Goal: Transaction & Acquisition: Download file/media

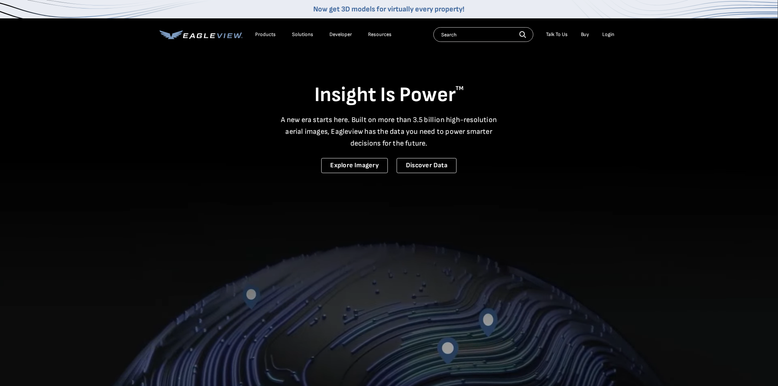
click at [601, 34] on li "Login" at bounding box center [608, 34] width 19 height 11
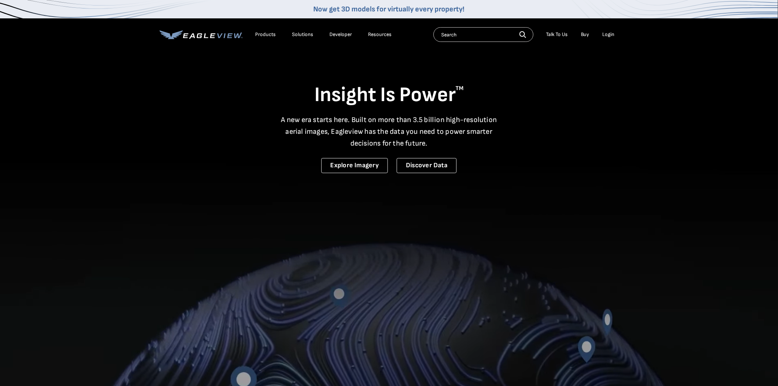
click at [603, 34] on li "Login" at bounding box center [608, 34] width 19 height 11
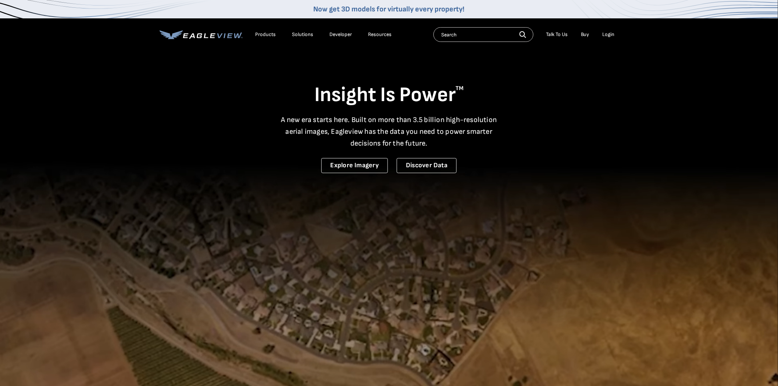
click at [603, 34] on div "Login" at bounding box center [609, 34] width 12 height 7
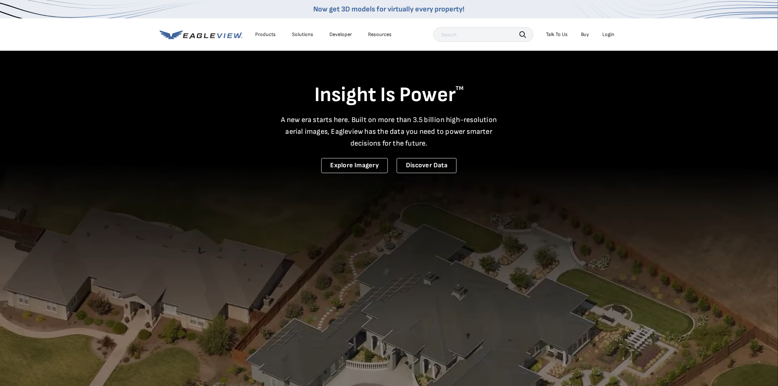
click at [613, 32] on div "Login" at bounding box center [609, 34] width 12 height 7
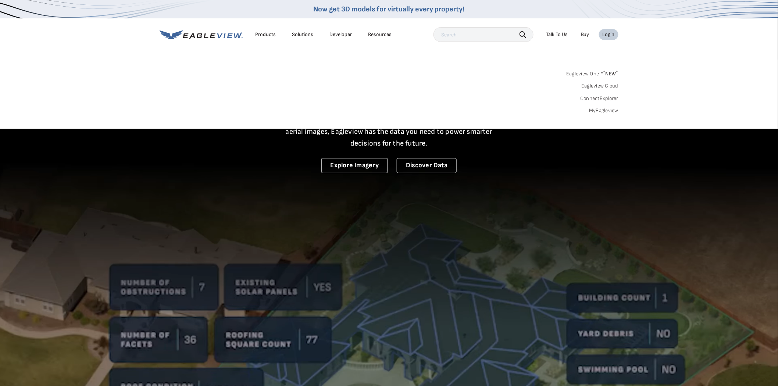
click at [613, 32] on div "Login" at bounding box center [609, 34] width 12 height 7
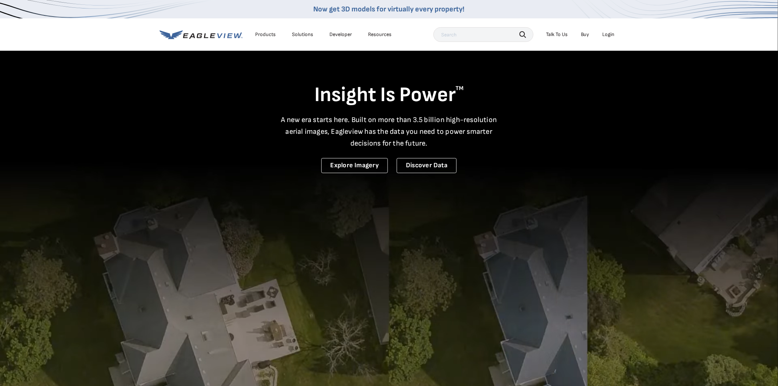
click at [610, 34] on div "Login" at bounding box center [609, 34] width 12 height 7
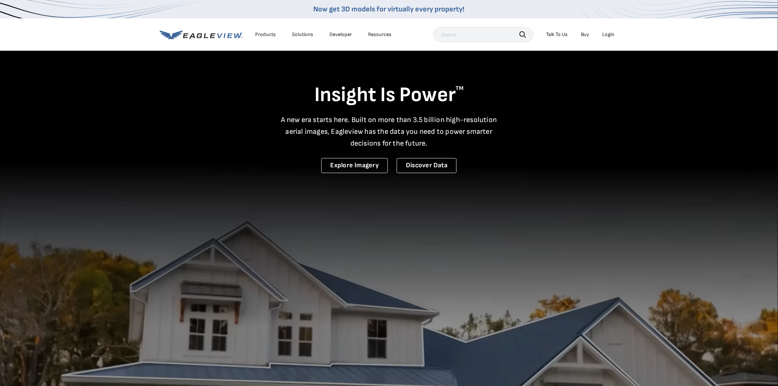
click at [605, 33] on div "Login" at bounding box center [609, 34] width 12 height 7
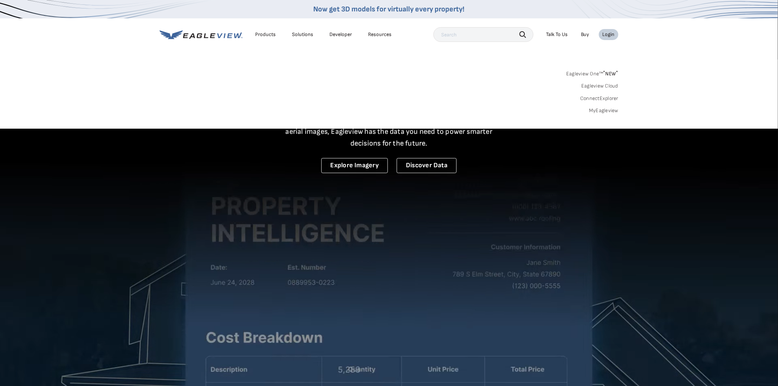
click at [601, 109] on link "MyEagleview" at bounding box center [603, 110] width 29 height 7
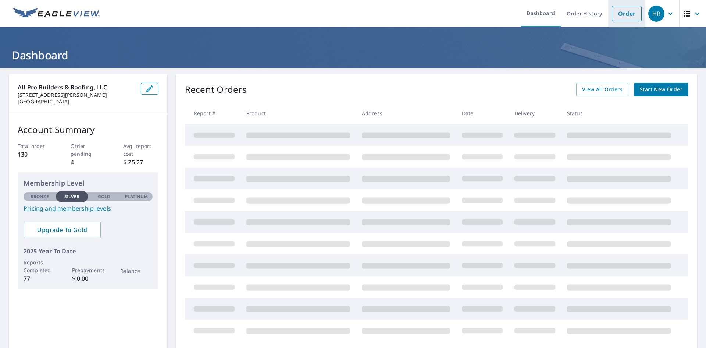
click at [636, 15] on link "Order" at bounding box center [627, 13] width 30 height 15
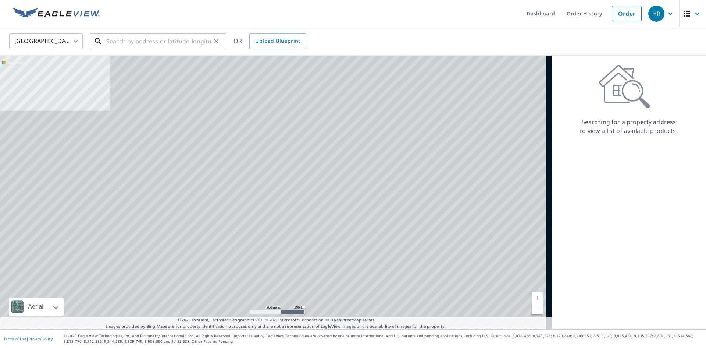
click at [201, 43] on input "text" at bounding box center [158, 41] width 105 height 21
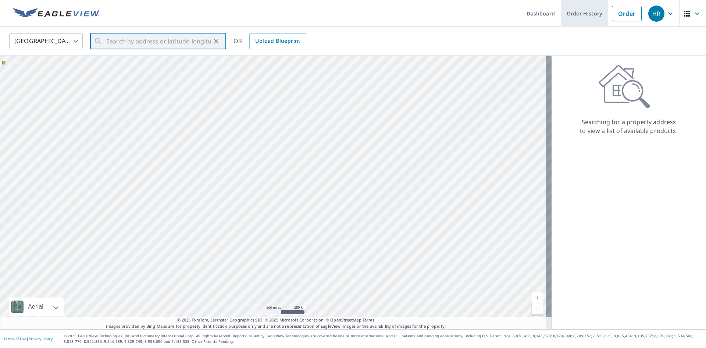
click at [595, 12] on link "Order History" at bounding box center [584, 13] width 47 height 27
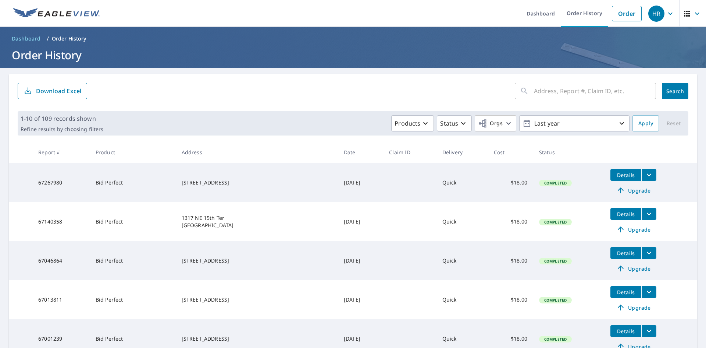
scroll to position [229, 0]
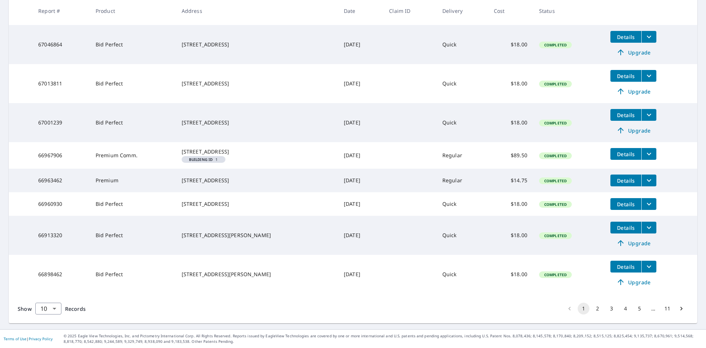
click at [632, 225] on button "Details" at bounding box center [625, 227] width 31 height 12
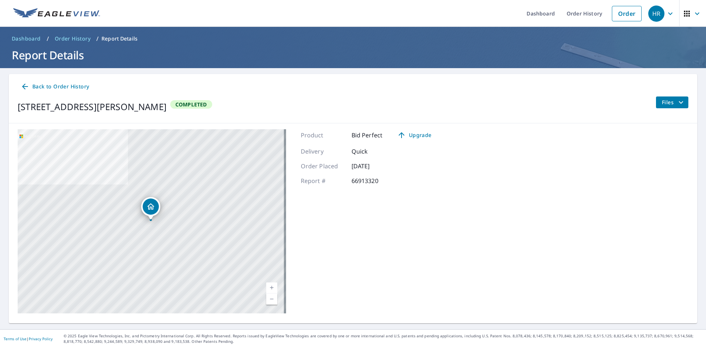
click at [670, 110] on div "Files" at bounding box center [672, 106] width 33 height 21
click at [677, 106] on icon "filesDropdownBtn-66913320" at bounding box center [681, 102] width 9 height 9
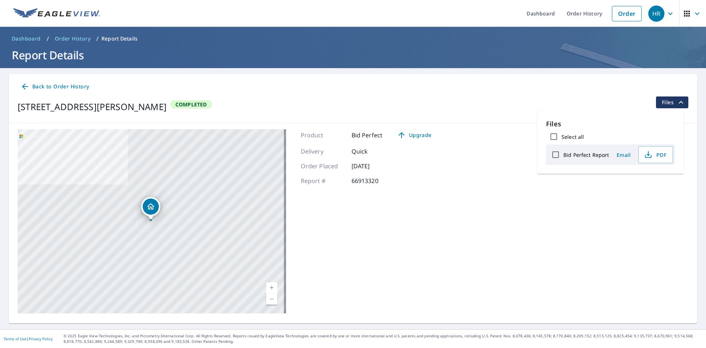
click at [553, 157] on input "Bid Perfect Report" at bounding box center [555, 154] width 15 height 15
checkbox input "true"
click at [644, 178] on span "Download" at bounding box center [646, 180] width 39 height 9
drag, startPoint x: 484, startPoint y: 141, endPoint x: 505, endPoint y: 135, distance: 21.8
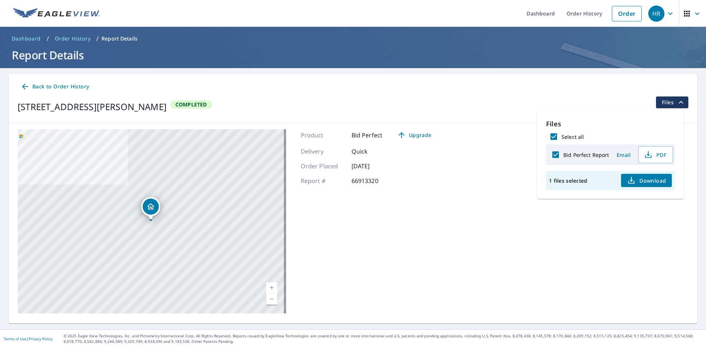
click at [486, 141] on div "5248 Arbor Glen Cir Lake Worth, FL 33463 Aerial Road A standard road map Aerial…" at bounding box center [353, 221] width 688 height 196
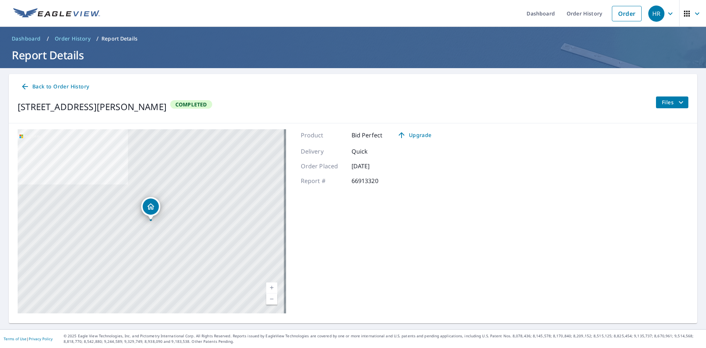
click at [656, 106] on button "Files" at bounding box center [672, 102] width 33 height 12
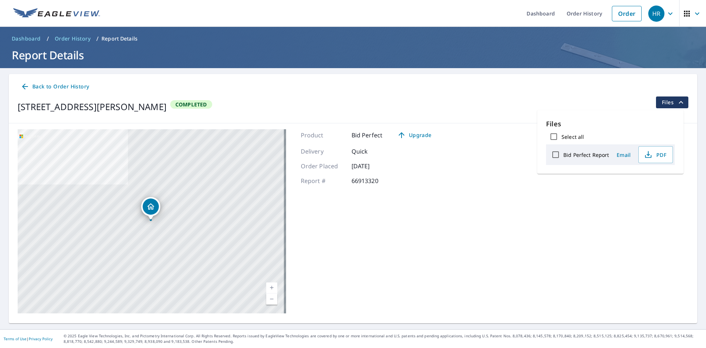
click at [492, 156] on div "5248 Arbor Glen Cir Lake Worth, FL 33463 Aerial Road A standard road map Aerial…" at bounding box center [353, 221] width 688 height 196
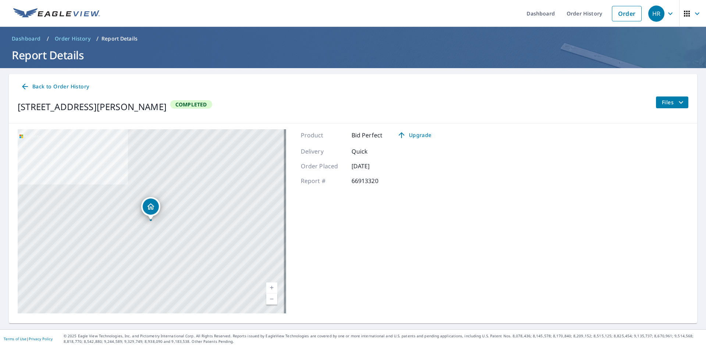
drag, startPoint x: 155, startPoint y: 126, endPoint x: 101, endPoint y: 101, distance: 59.1
click at [131, 114] on div "Back to Order History 5248 Arbor Glen Cir Lake Worth, FL 33463 Completed Files …" at bounding box center [353, 196] width 688 height 245
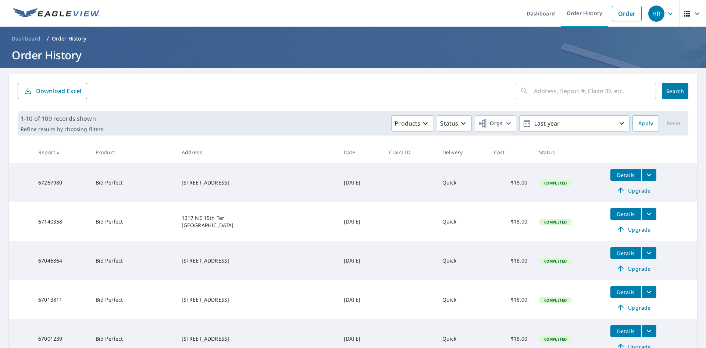
scroll to position [229, 0]
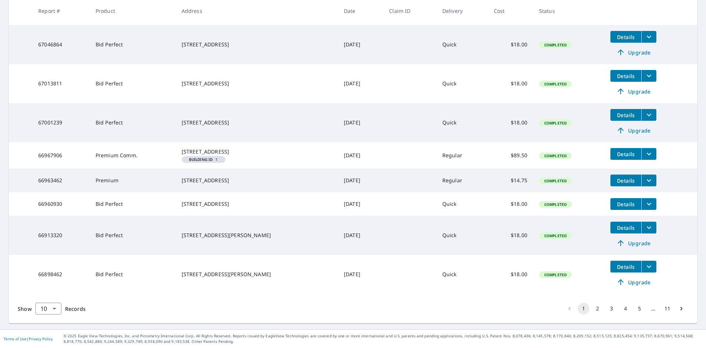
click at [620, 228] on span "Details" at bounding box center [626, 227] width 22 height 7
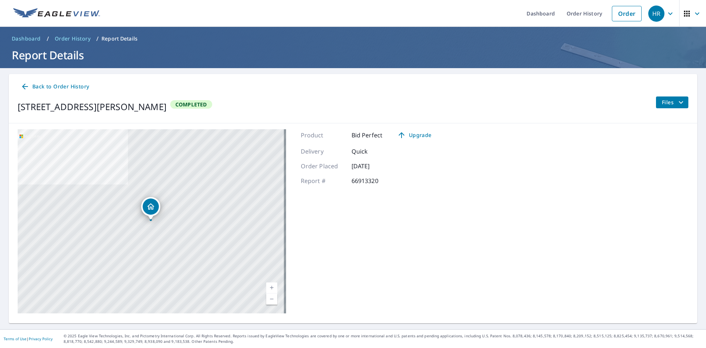
click at [677, 101] on icon "filesDropdownBtn-66913320" at bounding box center [681, 102] width 9 height 9
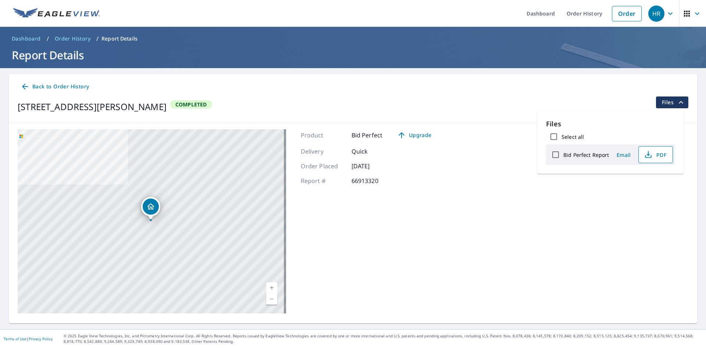
click at [649, 156] on icon "button" at bounding box center [648, 154] width 9 height 9
drag, startPoint x: 19, startPoint y: 107, endPoint x: 190, endPoint y: 111, distance: 171.0
click at [167, 111] on div "5248 Arbor Glen Cir Lake Worth, FL 33463" at bounding box center [92, 106] width 149 height 13
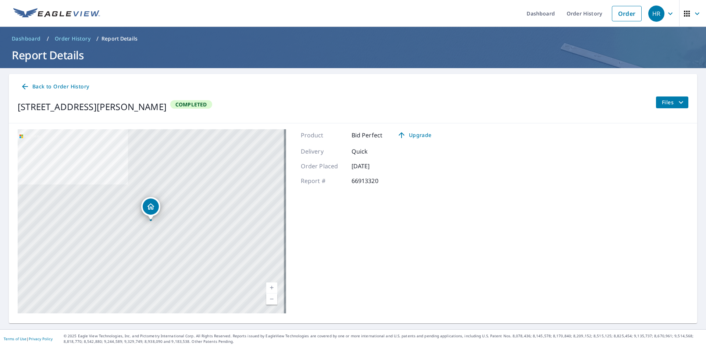
click at [167, 104] on div "5248 Arbor Glen Cir Lake Worth, FL 33463" at bounding box center [92, 106] width 149 height 13
